Goal: Transaction & Acquisition: Purchase product/service

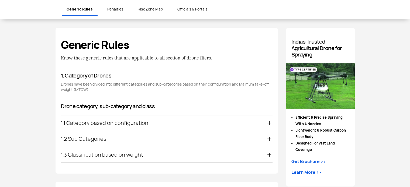
scroll to position [270, 0]
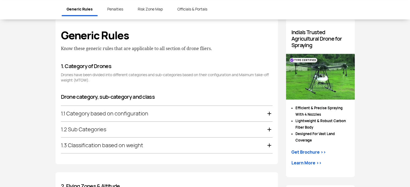
click at [189, 110] on div "1.1 Category based on configuration" at bounding box center [167, 114] width 212 height 16
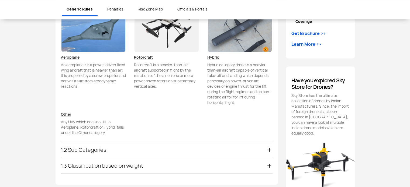
scroll to position [402, 0]
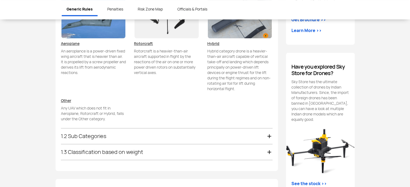
click at [113, 136] on div "1.2 Sub Categories" at bounding box center [167, 137] width 212 height 16
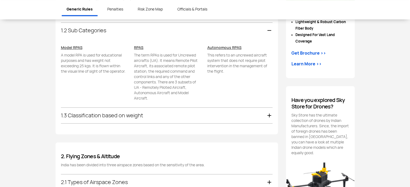
scroll to position [364, 0]
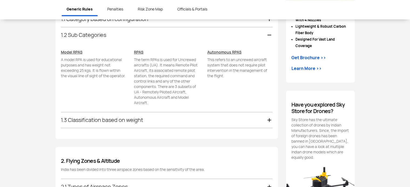
click at [138, 119] on div "1.3 Classification based on weight" at bounding box center [167, 120] width 212 height 16
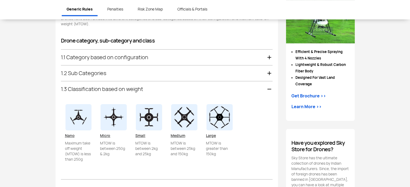
click at [125, 73] on div "1.2 Sub Categories" at bounding box center [167, 74] width 212 height 16
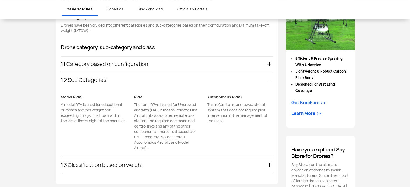
scroll to position [310, 0]
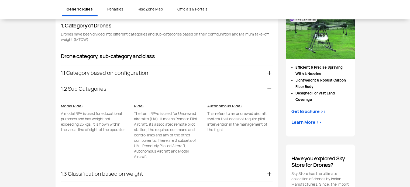
click at [123, 77] on div "1.1 Category based on configuration" at bounding box center [167, 73] width 212 height 16
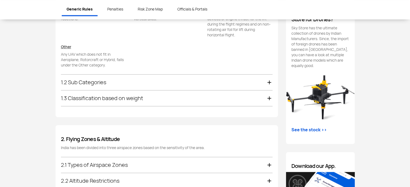
click at [112, 85] on div "1.2 Sub Categories" at bounding box center [167, 83] width 212 height 16
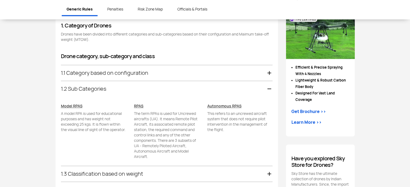
scroll to position [364, 0]
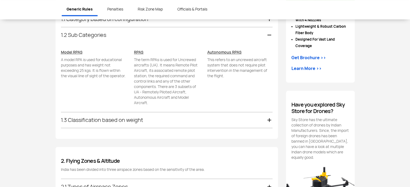
click at [145, 122] on div "1.3 Classification based on weight" at bounding box center [167, 120] width 212 height 16
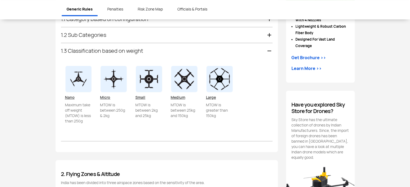
scroll to position [380, 0]
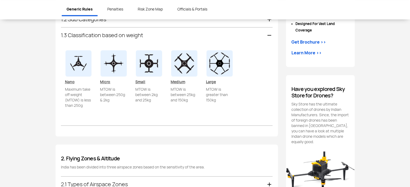
click at [119, 111] on p "MTOW is between 250g & 2kg" at bounding box center [113, 103] width 27 height 32
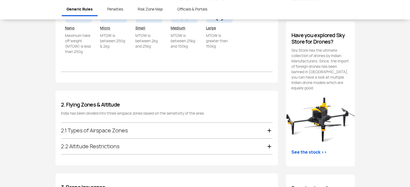
click at [113, 107] on h4 "2. Flying Zones & Altitude" at bounding box center [167, 105] width 212 height 6
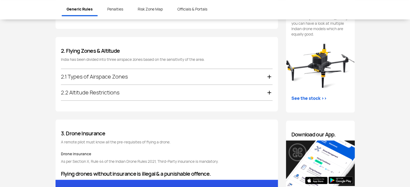
click at [112, 75] on div "2.1 Types of Airspace Zones" at bounding box center [167, 77] width 212 height 16
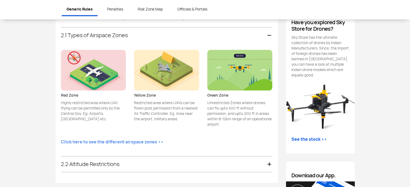
scroll to position [501, 0]
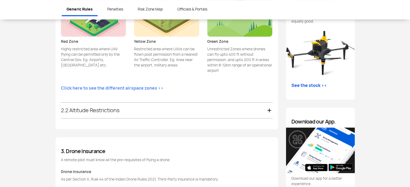
click at [133, 111] on div "2.2 Altitude Restrictions" at bounding box center [167, 111] width 212 height 16
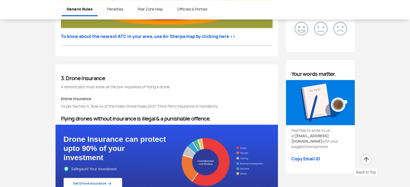
scroll to position [786, 0]
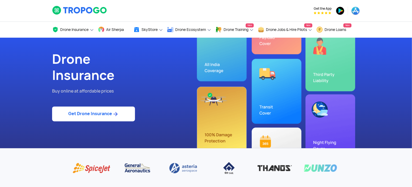
click at [104, 113] on link "Get Drone Insurance" at bounding box center [93, 114] width 83 height 15
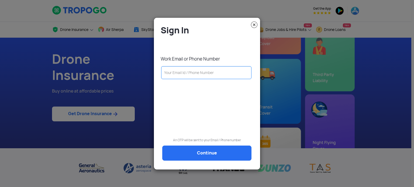
click at [255, 24] on img at bounding box center [254, 25] width 6 height 6
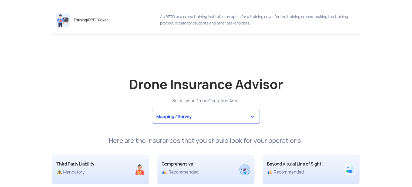
scroll to position [1025, 0]
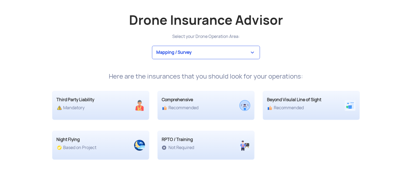
click at [213, 56] on select "Mapping / Survey Event Photography Agriculture Recreational Emergency / Police …" at bounding box center [206, 52] width 108 height 13
click at [152, 46] on select "Mapping / Survey Event Photography Agriculture Recreational Emergency / Police …" at bounding box center [206, 52] width 108 height 13
click at [232, 79] on div "Here are the insurances that you should look for your operations:" at bounding box center [206, 77] width 316 height 8
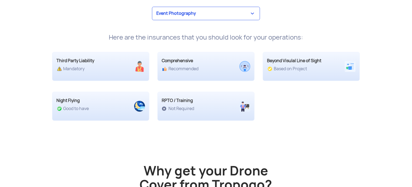
scroll to position [1079, 0]
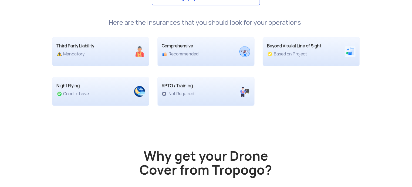
click at [292, 110] on div "Drone Insurance Advisor Select your Drone Operation Area: Mapping / Survey Even…" at bounding box center [206, 35] width 316 height 163
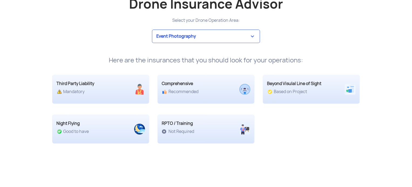
scroll to position [1025, 0]
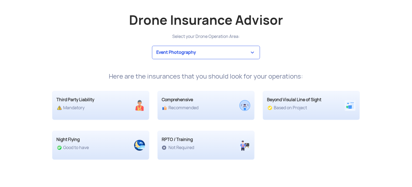
click at [224, 54] on select "Mapping / Survey Event Photography Agriculture Recreational Emergency / Police …" at bounding box center [206, 52] width 108 height 13
click at [152, 46] on select "Mapping / Survey Event Photography Agriculture Recreational Emergency / Police …" at bounding box center [206, 52] width 108 height 13
click at [209, 53] on select "Mapping / Survey Event Photography Agriculture Recreational Emergency / Police …" at bounding box center [206, 52] width 108 height 13
click at [152, 46] on select "Mapping / Survey Event Photography Agriculture Recreational Emergency / Police …" at bounding box center [206, 52] width 108 height 13
click at [217, 53] on select "Mapping / Survey Event Photography Agriculture Recreational Emergency / Police …" at bounding box center [206, 52] width 108 height 13
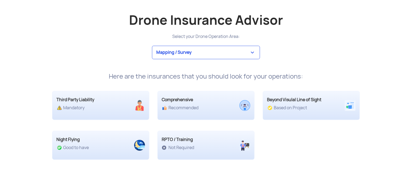
click at [152, 46] on select "Mapping / Survey Event Photography Agriculture Recreational Emergency / Police …" at bounding box center [206, 52] width 108 height 13
select select "12"
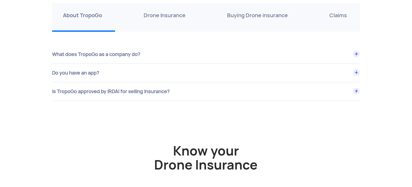
scroll to position [1888, 0]
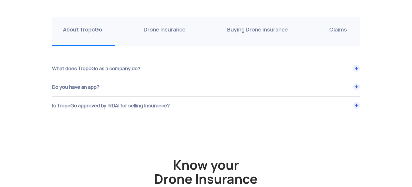
click at [83, 108] on div "Is TropoGo approved by IRDAI for selling Insurance?" at bounding box center [205, 106] width 307 height 18
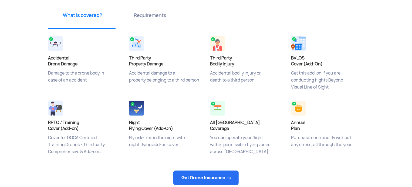
scroll to position [162, 0]
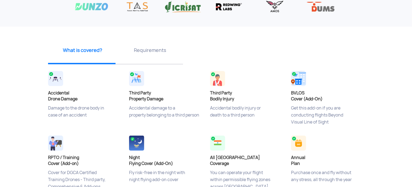
click at [143, 48] on p "Requirements" at bounding box center [149, 50] width 63 height 7
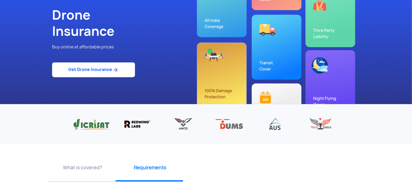
scroll to position [0, 0]
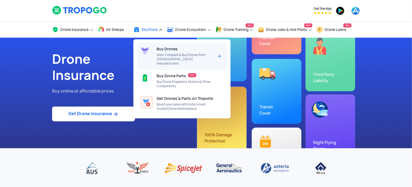
click at [213, 56] on span "View, Compare & Buy Drones from [DEMOGRAPHIC_DATA] manufacturers" at bounding box center [184, 59] width 57 height 13
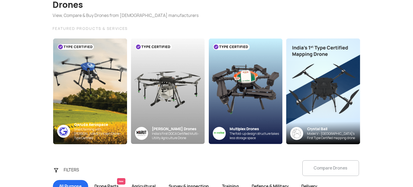
scroll to position [54, 0]
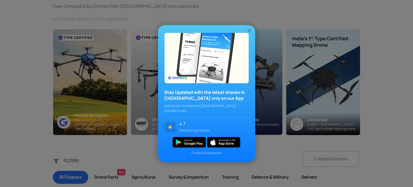
click at [249, 33] on img at bounding box center [249, 30] width 6 height 6
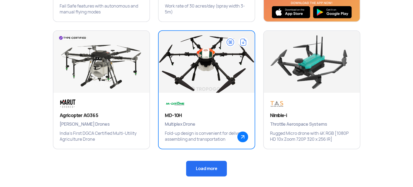
scroll to position [378, 0]
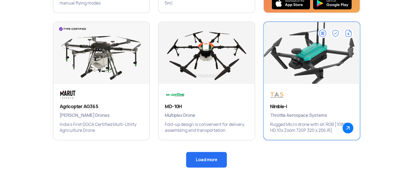
click at [314, 102] on div "Nimble-i Throttle Aerospace Systems Rugged Micro drone with 4K RGB [1080P HD 10…" at bounding box center [312, 112] width 96 height 56
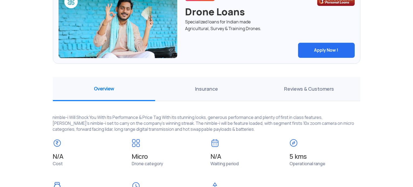
scroll to position [378, 0]
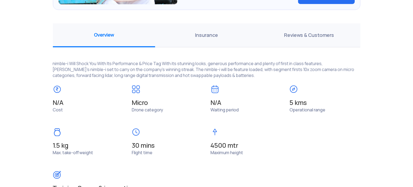
click at [220, 34] on span "Insurance" at bounding box center [206, 35] width 102 height 24
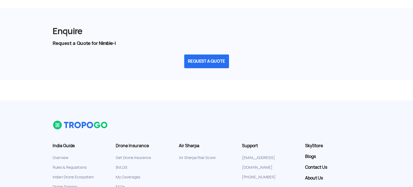
scroll to position [809, 0]
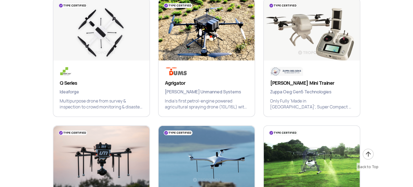
scroll to position [542, 0]
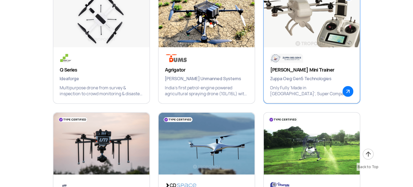
click at [346, 94] on img at bounding box center [347, 91] width 11 height 11
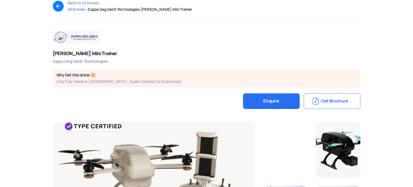
scroll to position [54, 0]
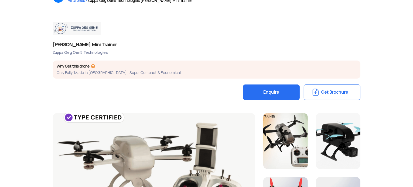
click at [261, 92] on button "Enquire" at bounding box center [271, 93] width 57 height 16
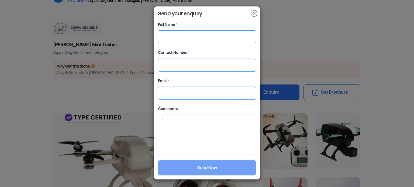
click at [129, 92] on modal-container "Send your enquiry Full Name * Contact Number * Email * Comments Send Now" at bounding box center [207, 93] width 414 height 187
click at [254, 9] on div "Send your enquiry Full Name * Contact Number * Email * Comments Send Now" at bounding box center [207, 93] width 106 height 168
click at [253, 15] on img at bounding box center [254, 13] width 6 height 6
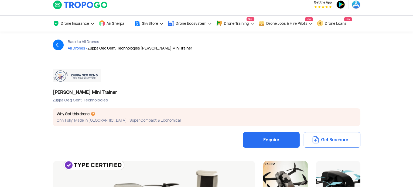
scroll to position [0, 0]
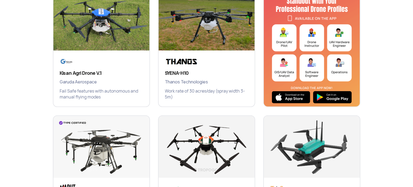
scroll to position [184, 0]
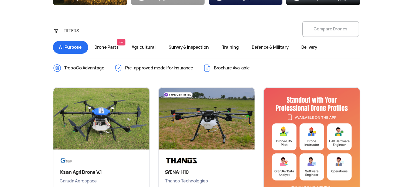
click at [330, 28] on div "FILTERS Compare Drones All Purpose Drone Parts New Agricultural Survey & inspec…" at bounding box center [207, 39] width 316 height 34
click at [107, 47] on span "Drone Parts New" at bounding box center [106, 47] width 37 height 13
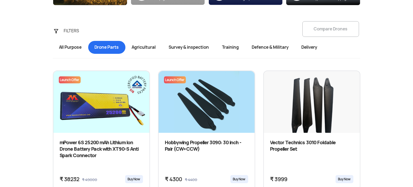
click at [143, 46] on span "Agricultural" at bounding box center [143, 47] width 37 height 13
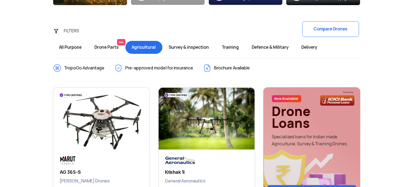
click at [202, 51] on span "Survey & inspection" at bounding box center [188, 47] width 53 height 13
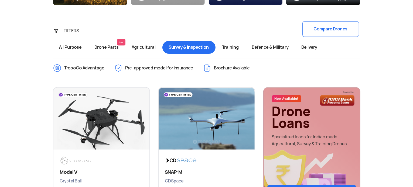
click at [241, 49] on span "Training" at bounding box center [230, 47] width 30 height 13
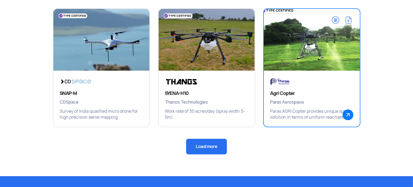
scroll to position [400, 0]
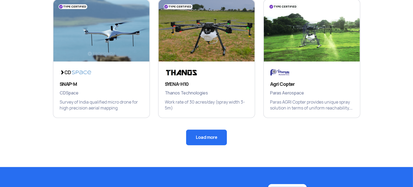
click at [206, 136] on button "Load more" at bounding box center [206, 138] width 41 height 16
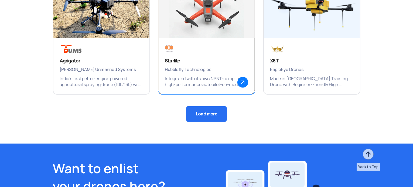
scroll to position [724, 0]
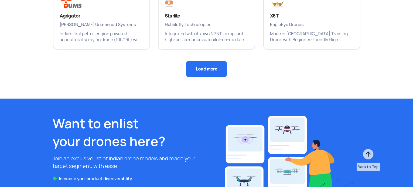
click at [204, 71] on button "Load more" at bounding box center [206, 69] width 41 height 16
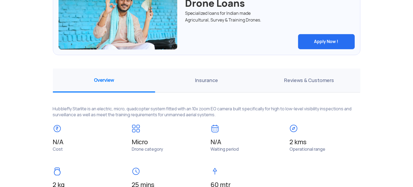
scroll to position [324, 0]
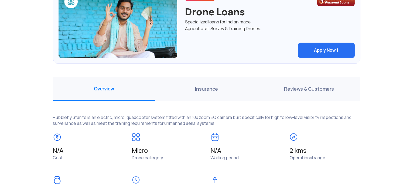
click at [215, 92] on span "Insurance" at bounding box center [206, 89] width 102 height 24
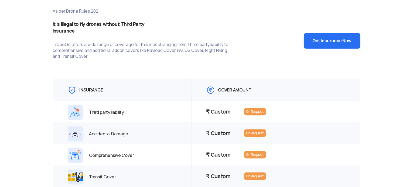
scroll to position [378, 0]
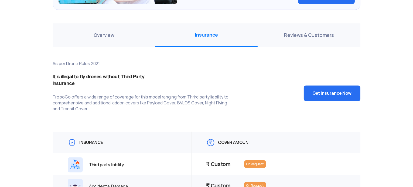
click at [324, 29] on span "Reviews & Customers" at bounding box center [309, 35] width 102 height 24
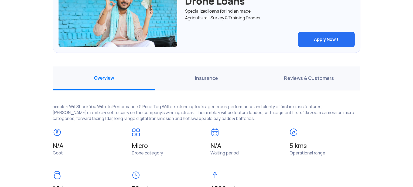
scroll to position [378, 0]
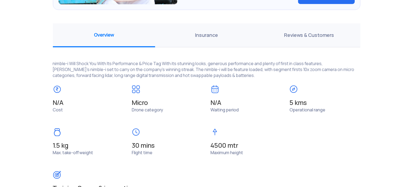
click at [214, 36] on span "Insurance" at bounding box center [206, 35] width 102 height 24
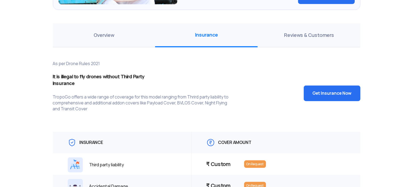
click at [301, 36] on span "Reviews & Customers" at bounding box center [309, 35] width 102 height 24
